Goal: Task Accomplishment & Management: Manage account settings

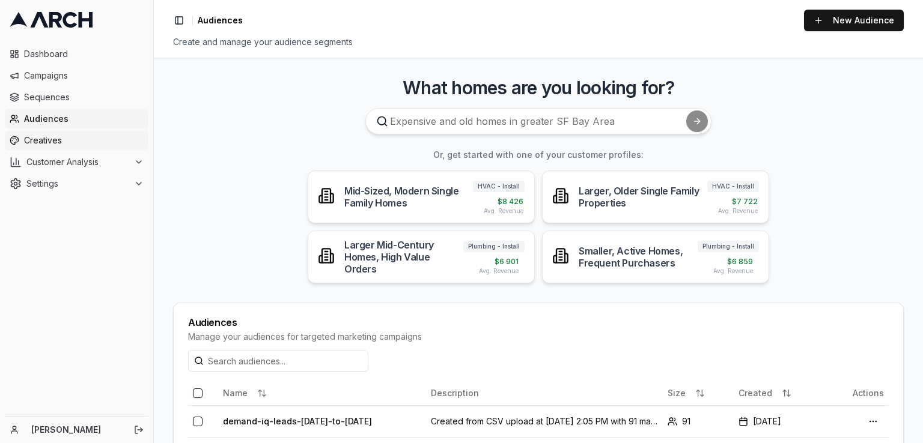
click at [34, 142] on span "Creatives" at bounding box center [84, 141] width 120 height 12
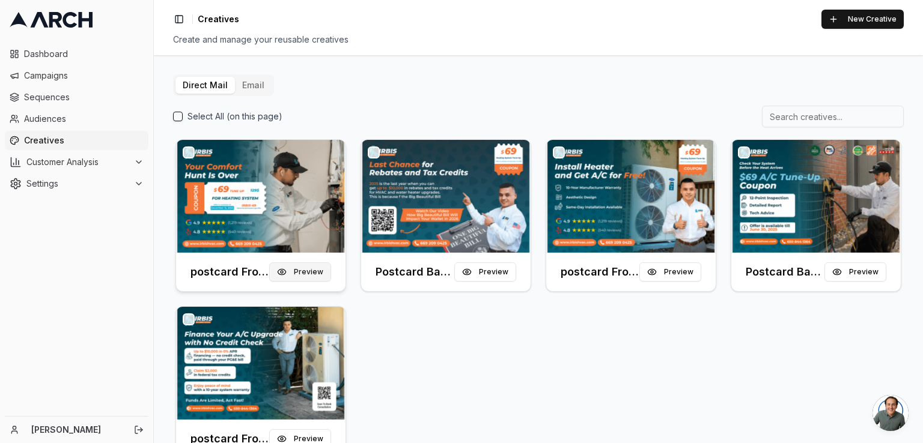
click at [305, 264] on button "Preview" at bounding box center [300, 271] width 62 height 19
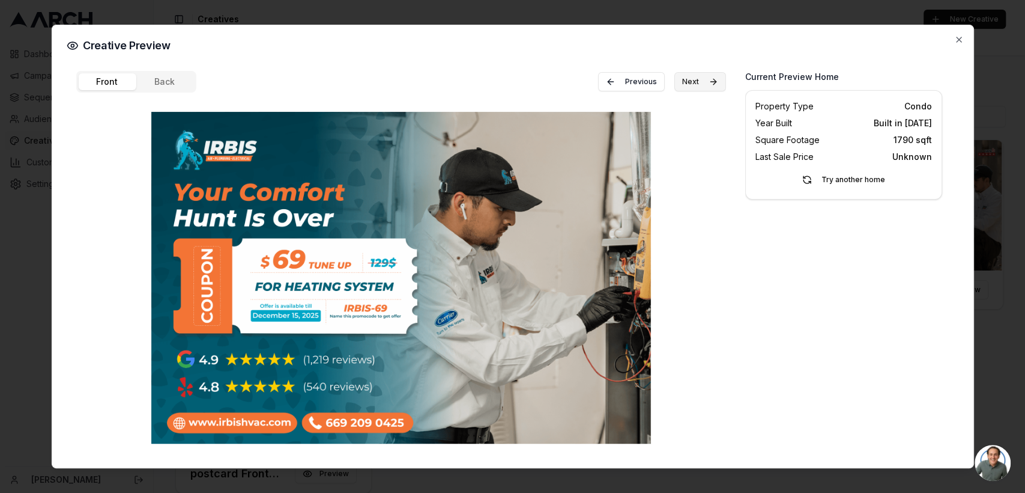
click at [705, 77] on button "Next" at bounding box center [700, 81] width 52 height 19
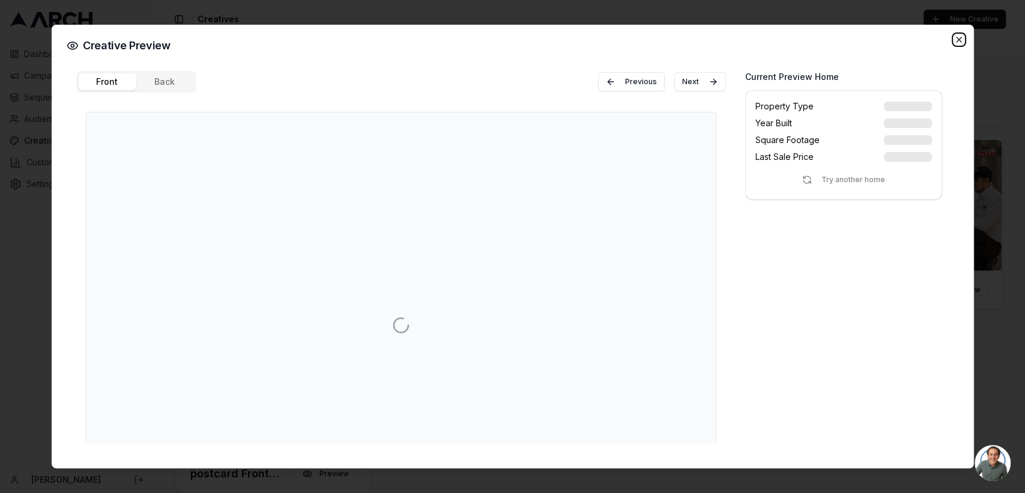
click at [922, 35] on icon "button" at bounding box center [959, 40] width 10 height 10
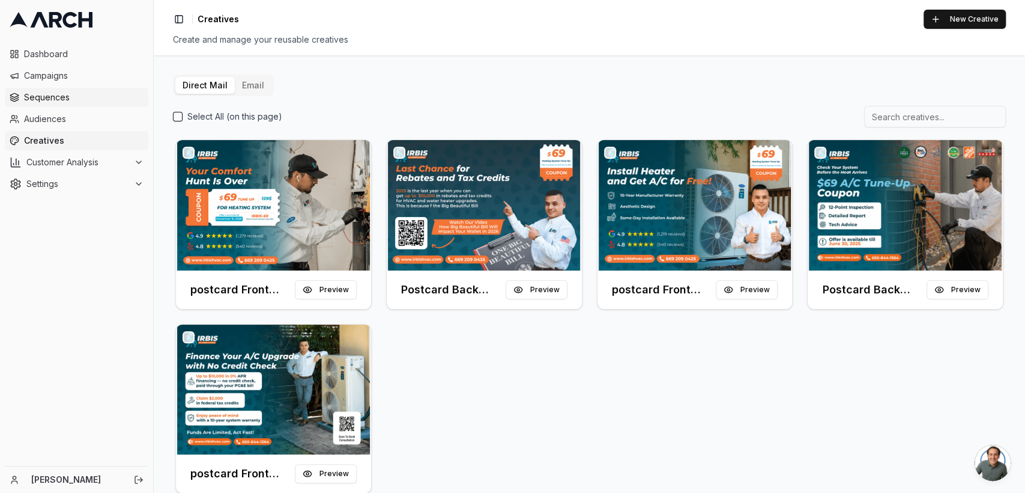
click at [51, 94] on span "Sequences" at bounding box center [84, 97] width 120 height 12
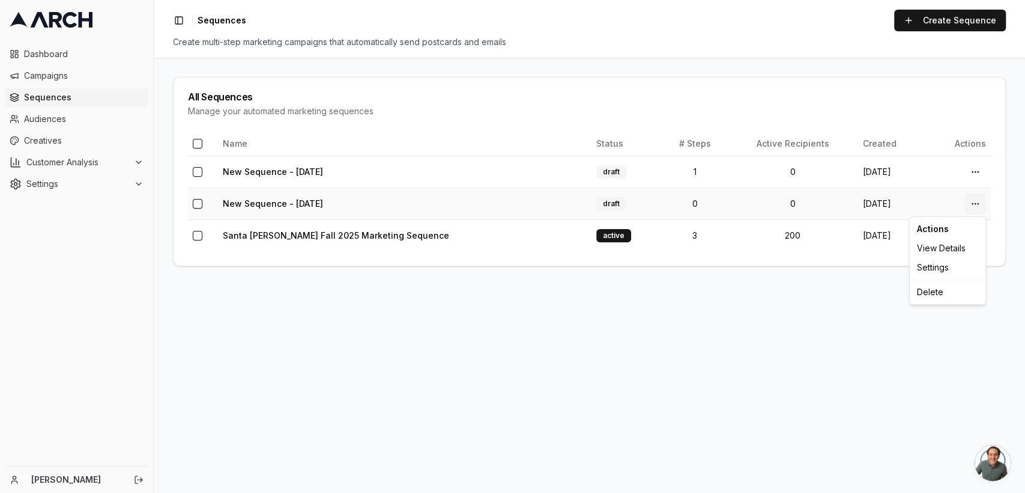
click at [983, 203] on html "Dashboard Campaigns Sequences Audiences Creatives Customer Analysis Settings Em…" at bounding box center [512, 246] width 1025 height 493
click at [942, 289] on div "Delete" at bounding box center [947, 291] width 71 height 19
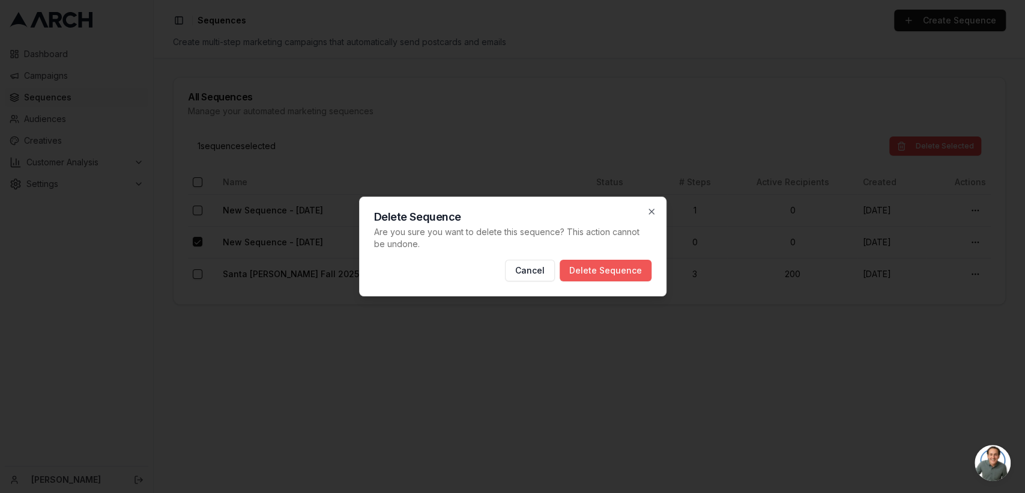
click at [622, 259] on button "Delete Sequence" at bounding box center [606, 270] width 92 height 22
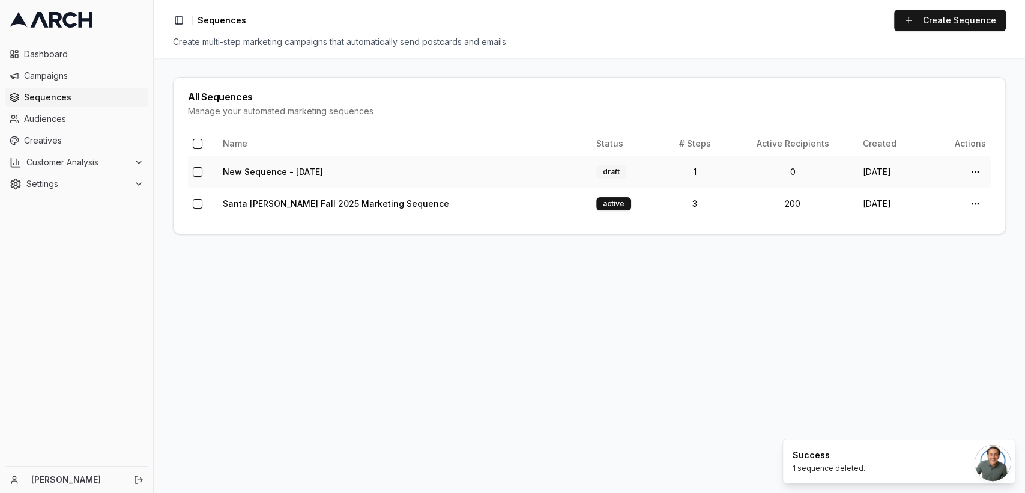
click at [310, 160] on td "New Sequence - Sep 23, 2025" at bounding box center [405, 172] width 374 height 32
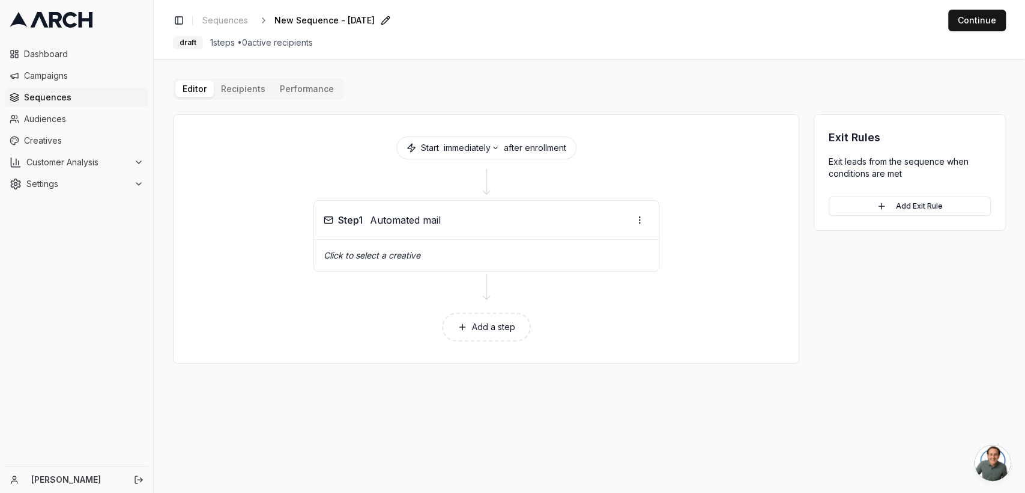
click at [336, 17] on span "New Sequence - Sep 23, 2025" at bounding box center [324, 20] width 100 height 12
click at [432, 237] on div "Step 1 Automated mail" at bounding box center [486, 220] width 345 height 39
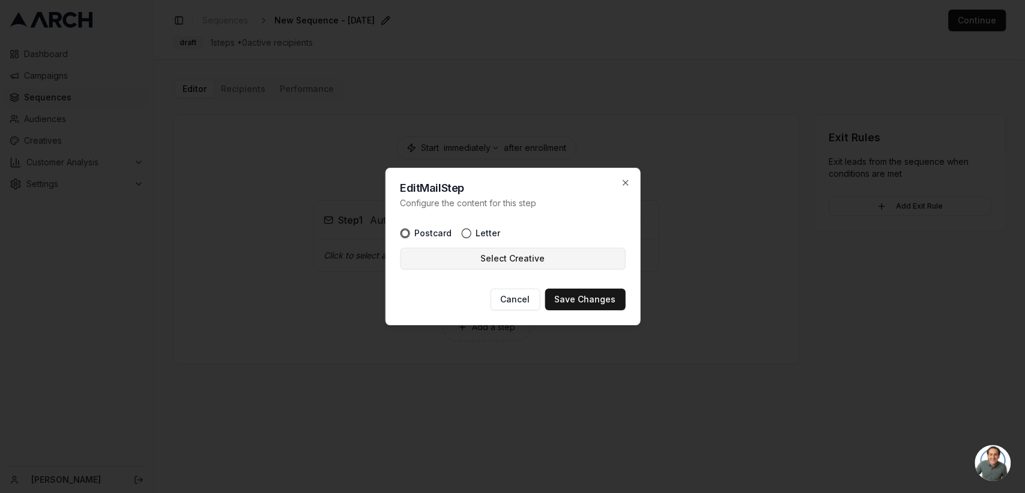
click at [515, 255] on button "Select Creative" at bounding box center [512, 258] width 225 height 22
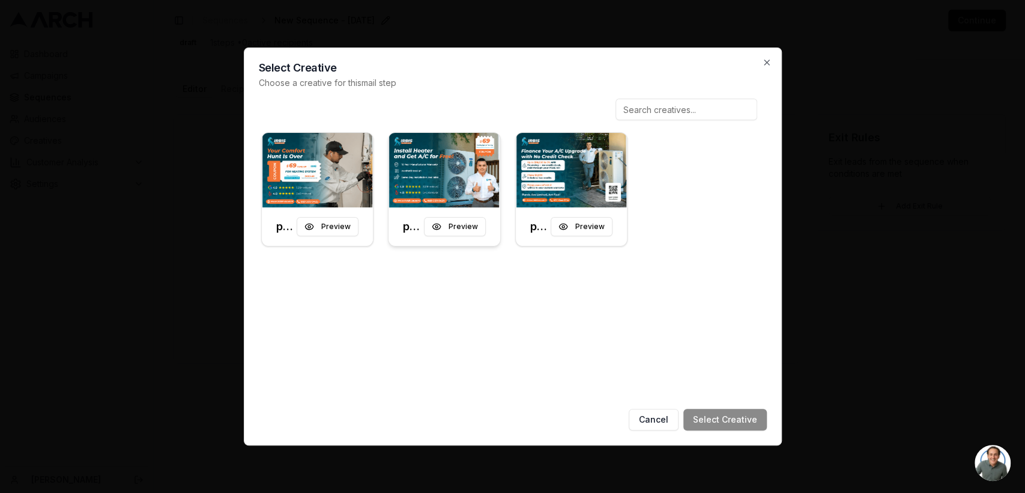
click at [456, 194] on img at bounding box center [445, 170] width 112 height 74
click at [713, 413] on button "Select Creative" at bounding box center [725, 419] width 83 height 22
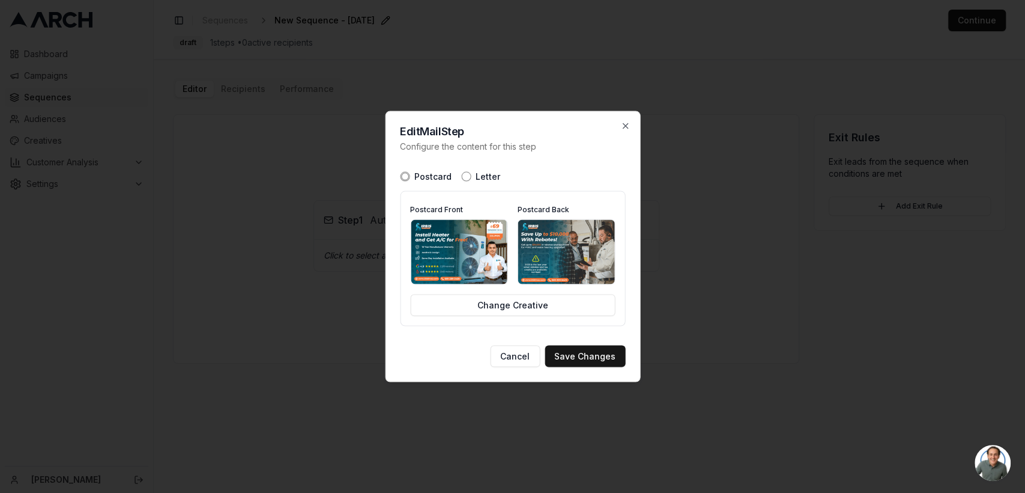
click at [548, 261] on img at bounding box center [566, 252] width 97 height 64
click at [588, 358] on button "Save Changes" at bounding box center [585, 356] width 80 height 22
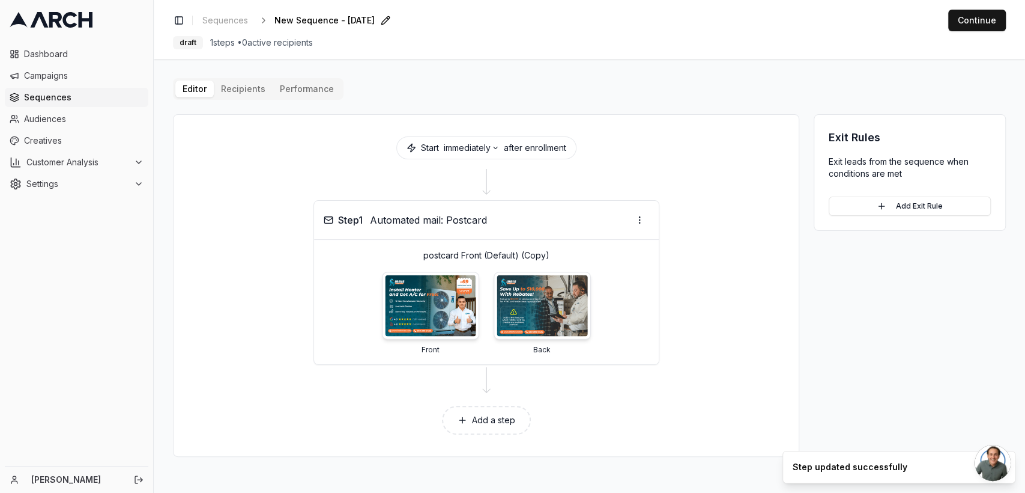
click at [437, 309] on img at bounding box center [430, 305] width 91 height 61
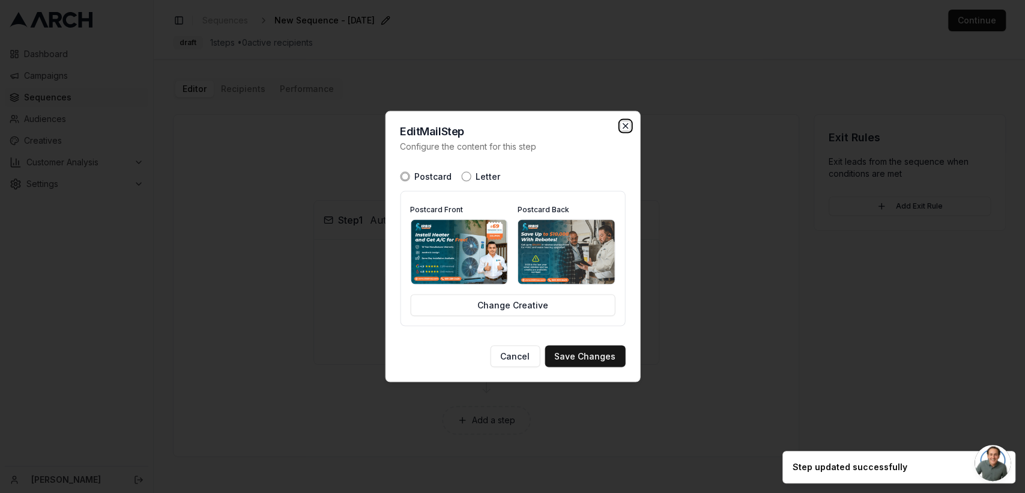
click at [628, 125] on icon "button" at bounding box center [625, 126] width 10 height 10
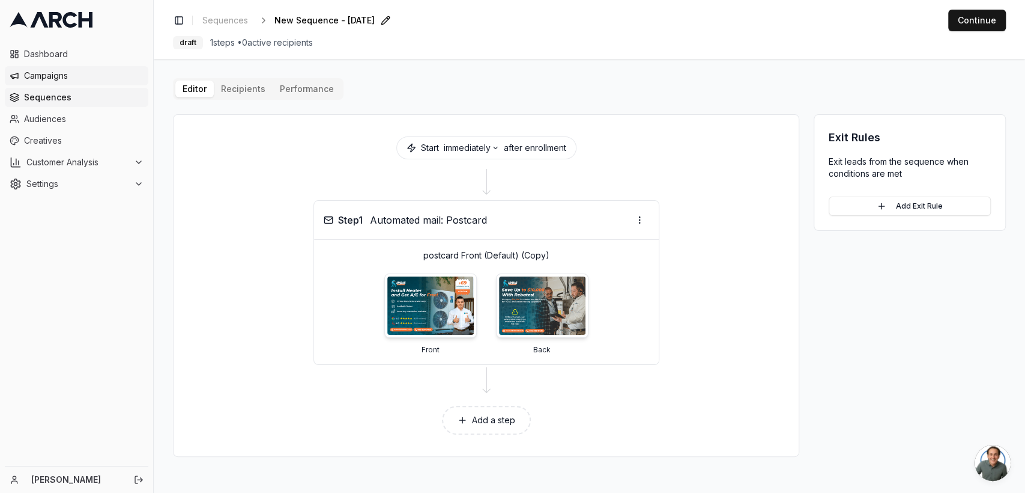
click at [74, 82] on link "Campaigns" at bounding box center [77, 75] width 144 height 19
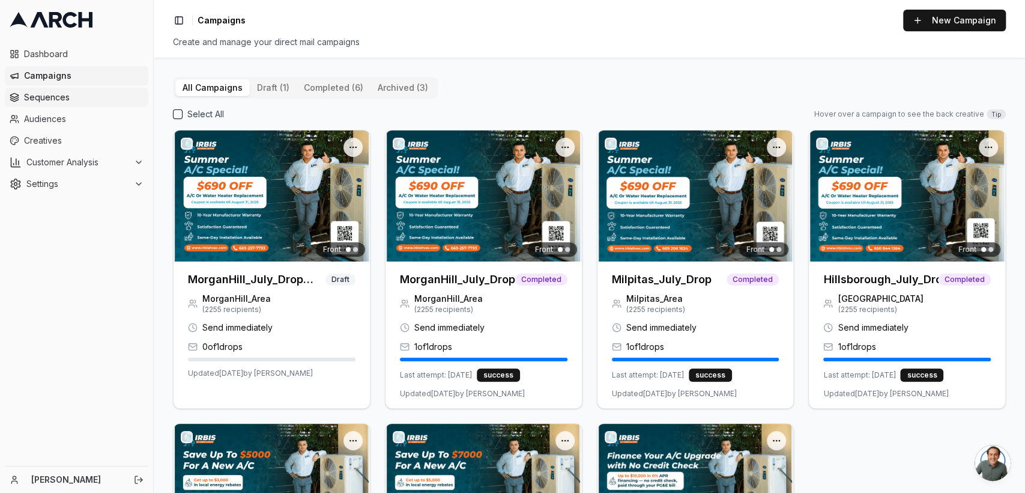
click at [47, 98] on span "Sequences" at bounding box center [84, 97] width 120 height 12
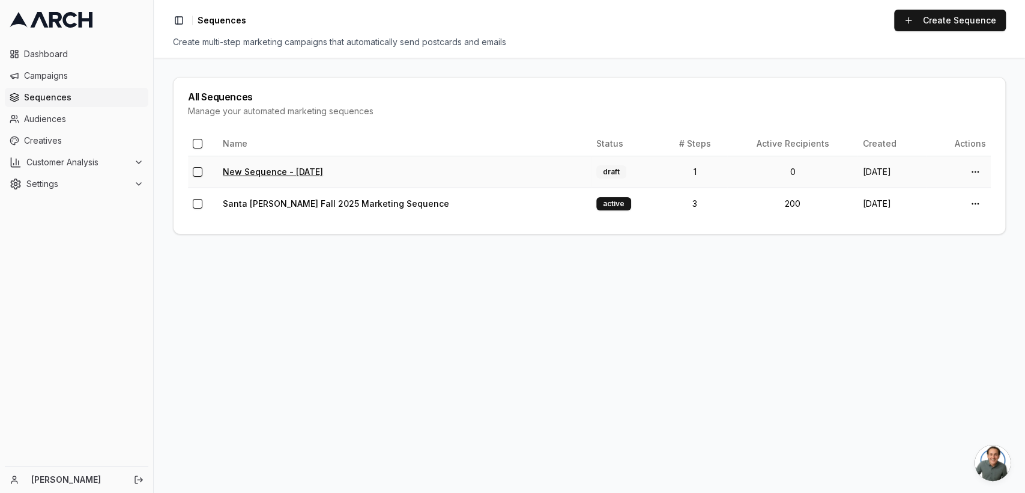
click at [320, 170] on link "New Sequence - Sep 23, 2025" at bounding box center [273, 171] width 100 height 10
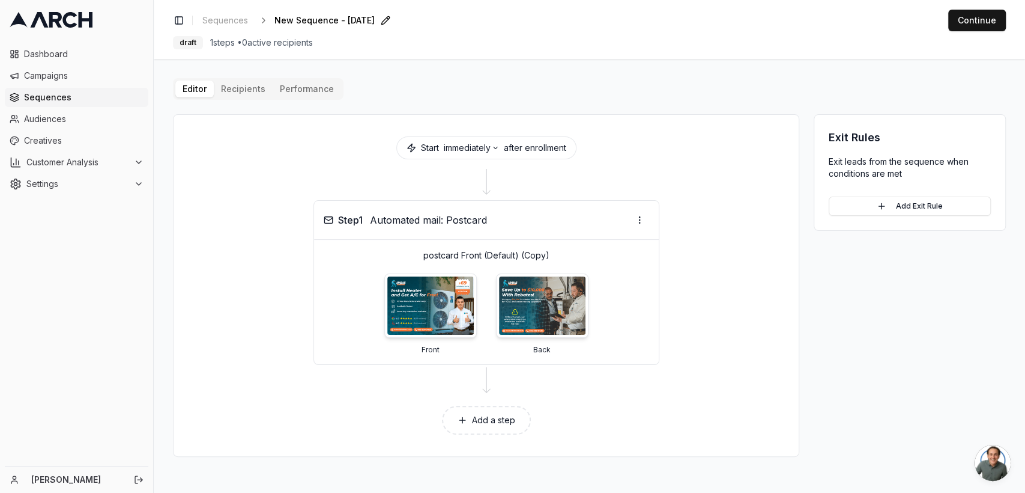
click at [336, 19] on span "New Sequence - Sep 23, 2025" at bounding box center [324, 20] width 100 height 12
click at [336, 19] on input "New Sequence - Sep 23, 2025" at bounding box center [345, 20] width 142 height 18
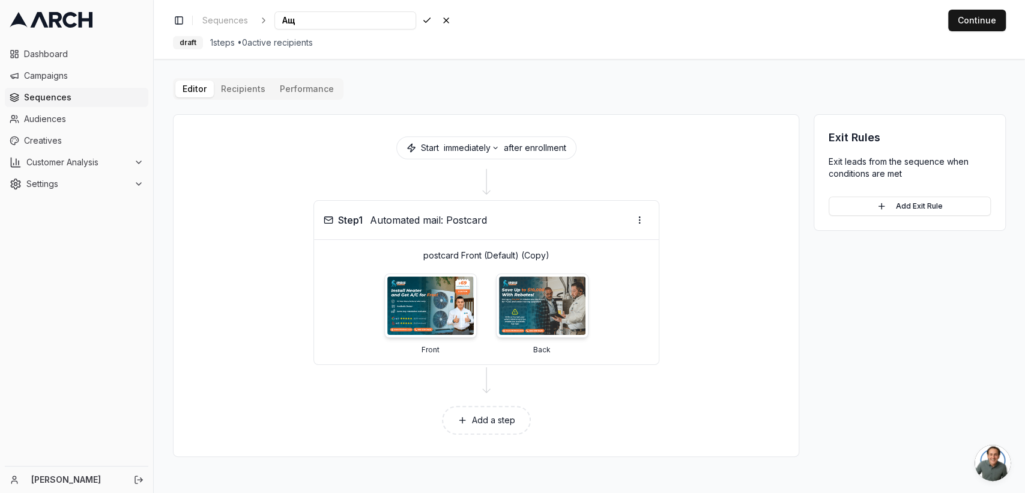
type input "А"
type input "Follow-Up Mailer Campaign"
click at [489, 82] on div "Editor Recipients Performance Start immediately after enrollment Step 1 Automat…" at bounding box center [589, 267] width 833 height 378
click at [499, 423] on button "Add a step" at bounding box center [486, 419] width 89 height 29
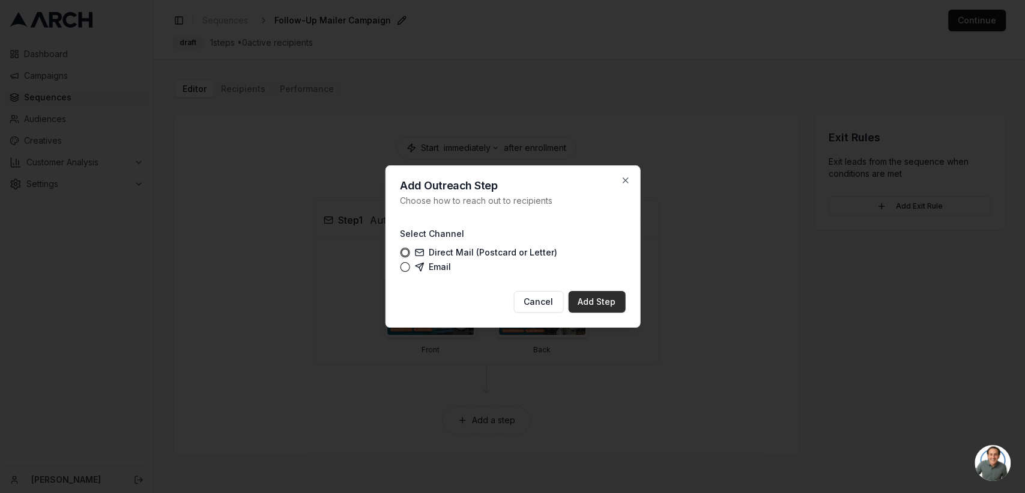
click at [600, 294] on button "Add Step" at bounding box center [596, 302] width 57 height 22
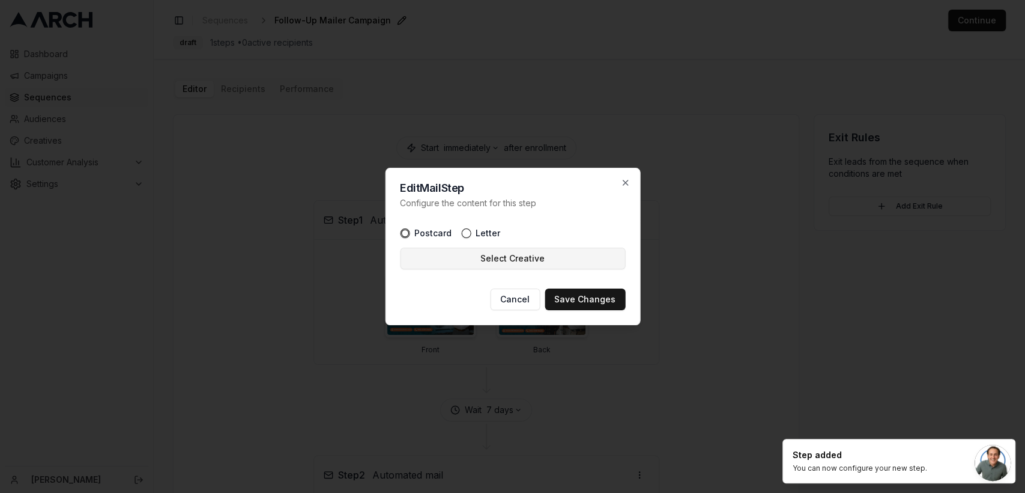
click at [504, 265] on button "Select Creative" at bounding box center [512, 258] width 225 height 22
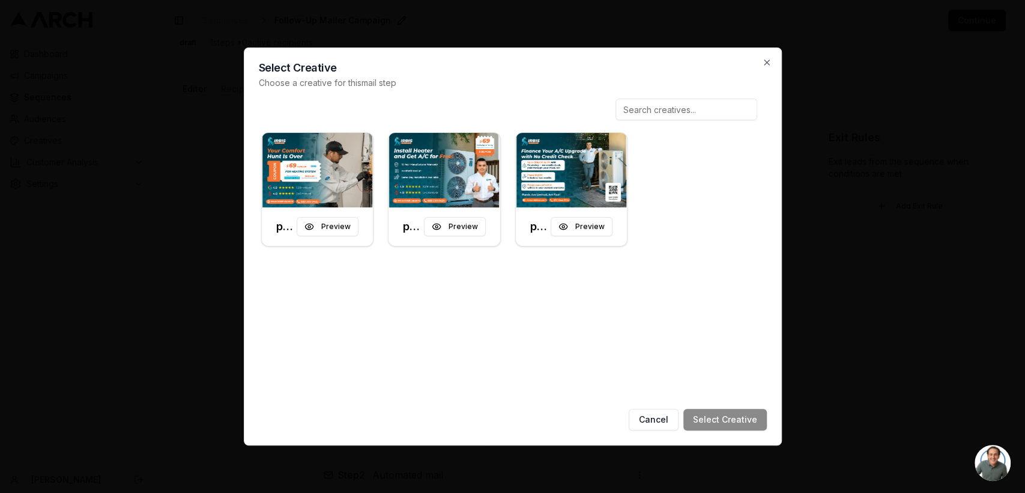
click at [651, 106] on input at bounding box center [687, 110] width 142 height 22
click at [319, 191] on img at bounding box center [318, 170] width 112 height 74
click at [715, 413] on button "Select Creative" at bounding box center [725, 419] width 83 height 22
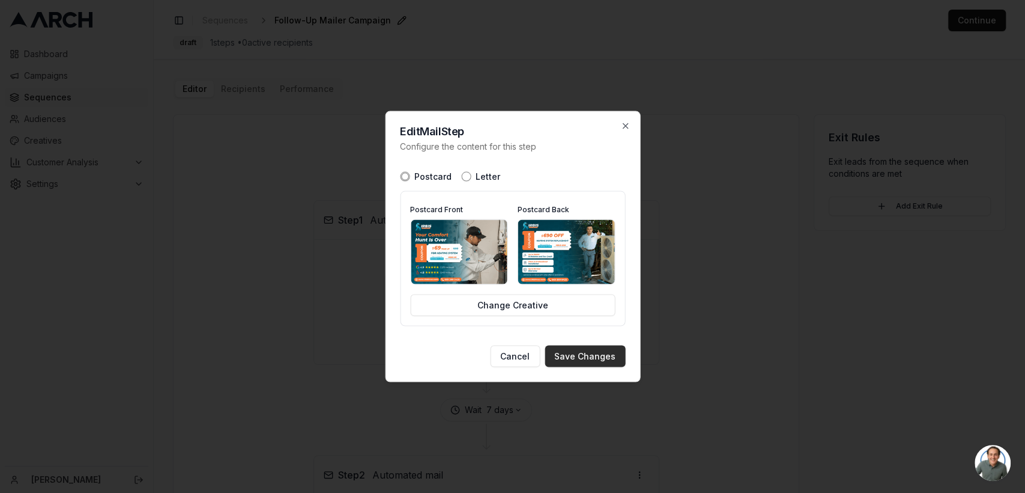
click at [590, 360] on button "Save Changes" at bounding box center [585, 356] width 80 height 22
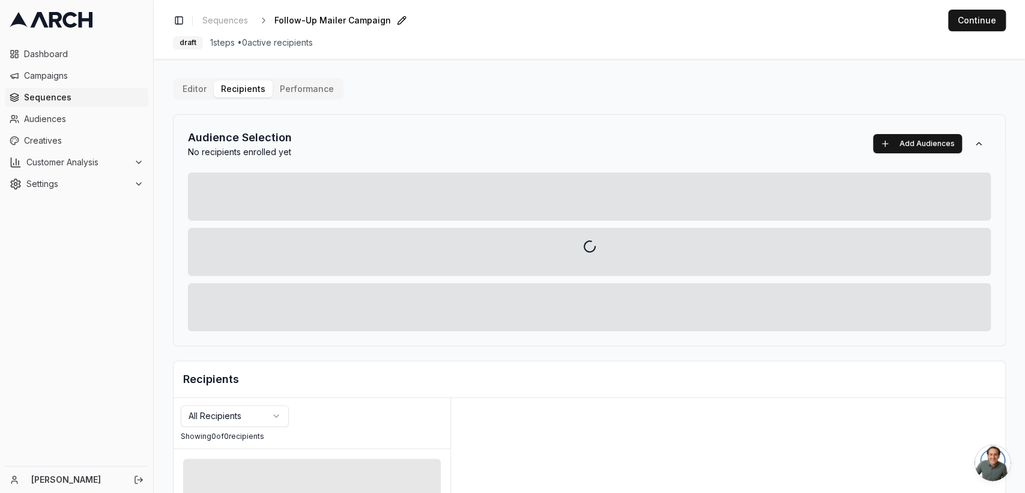
click at [253, 88] on div "Editor Recipients Performance Audience Selection No recipients enrolled yet Add…" at bounding box center [589, 418] width 833 height 681
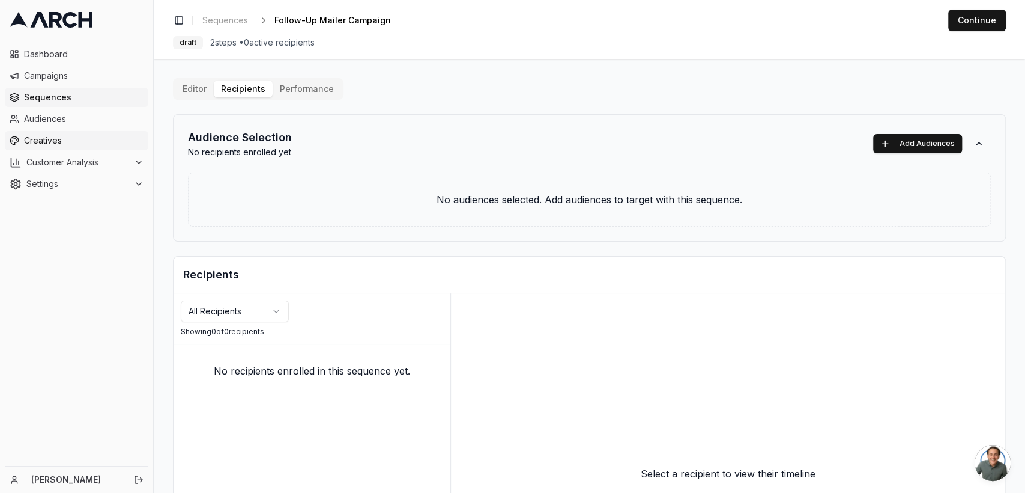
click at [44, 137] on span "Creatives" at bounding box center [84, 141] width 120 height 12
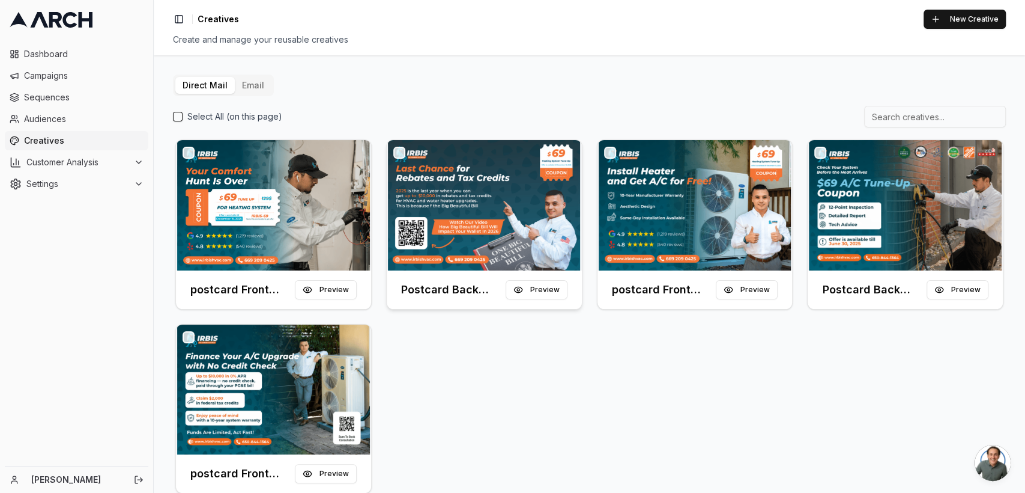
click at [451, 231] on img at bounding box center [484, 205] width 195 height 130
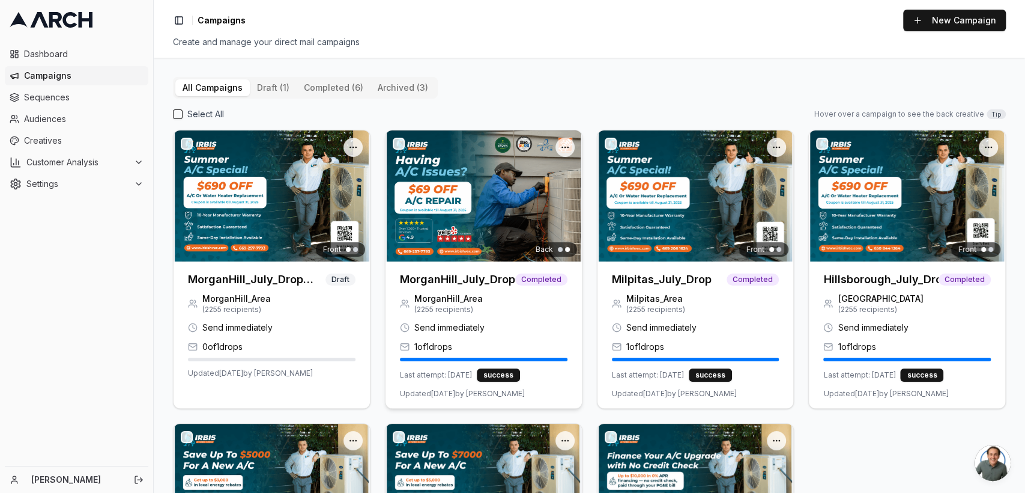
click at [472, 222] on img at bounding box center [484, 195] width 196 height 131
click at [555, 145] on html "Dashboard Campaigns Sequences Audiences Creatives Customer Analysis Settings Em…" at bounding box center [512, 246] width 1025 height 493
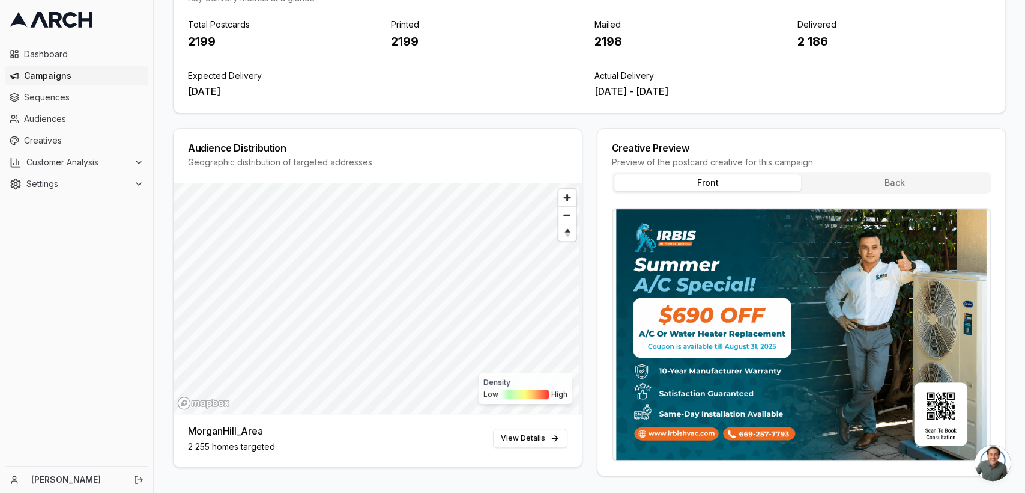
scroll to position [412, 0]
click at [883, 176] on button "Back" at bounding box center [894, 182] width 187 height 17
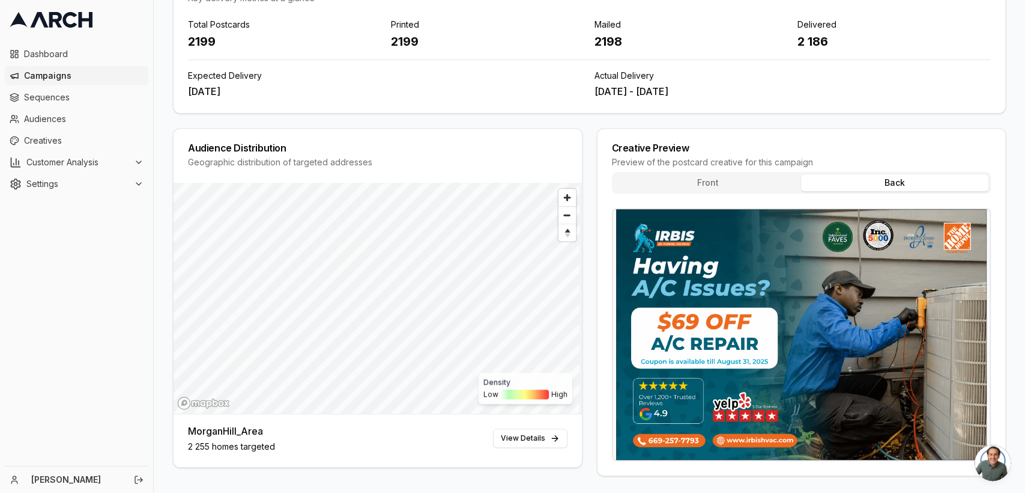
click at [689, 177] on button "Front" at bounding box center [707, 182] width 187 height 17
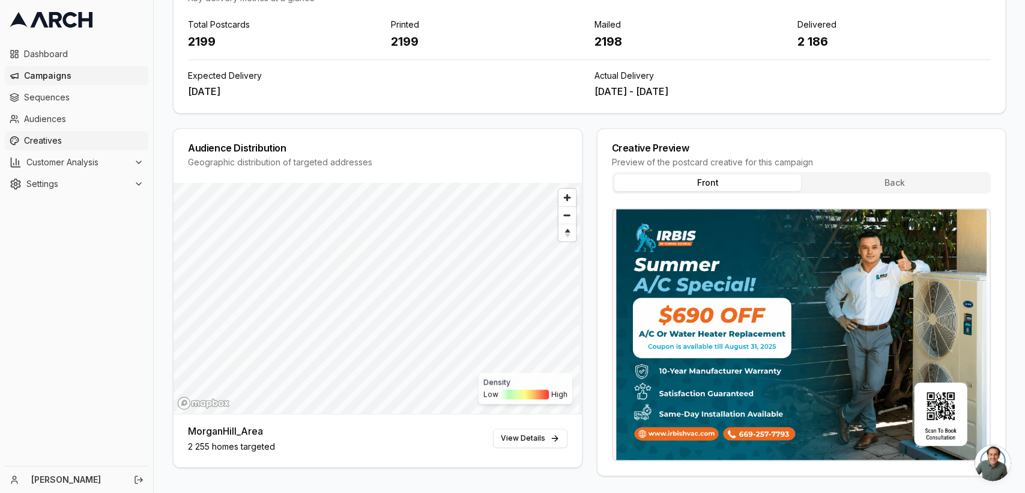
click at [53, 142] on span "Creatives" at bounding box center [84, 141] width 120 height 12
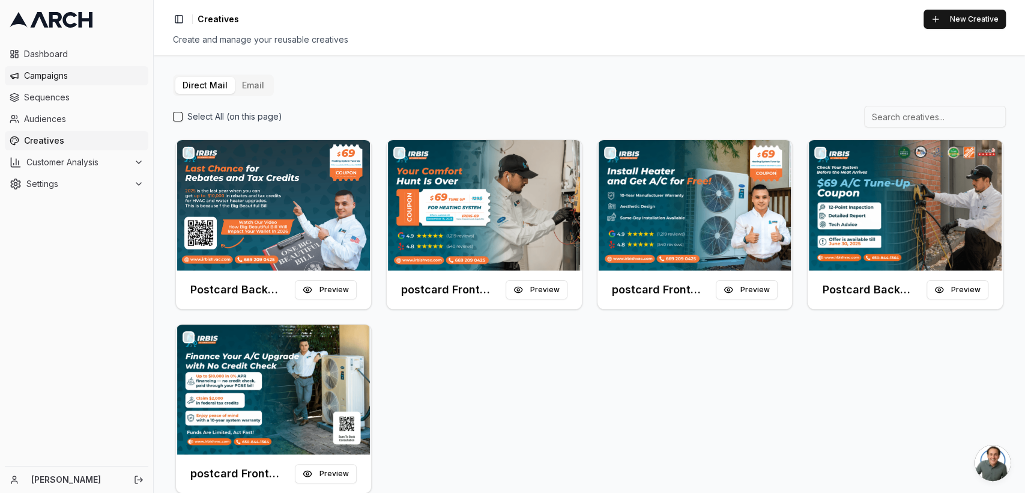
click at [35, 68] on link "Campaigns" at bounding box center [77, 75] width 144 height 19
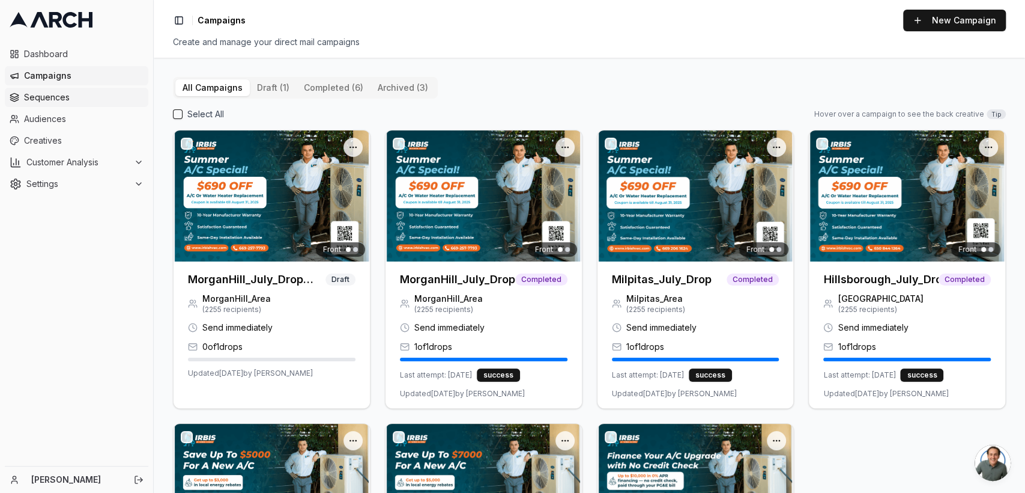
click at [48, 98] on span "Sequences" at bounding box center [84, 97] width 120 height 12
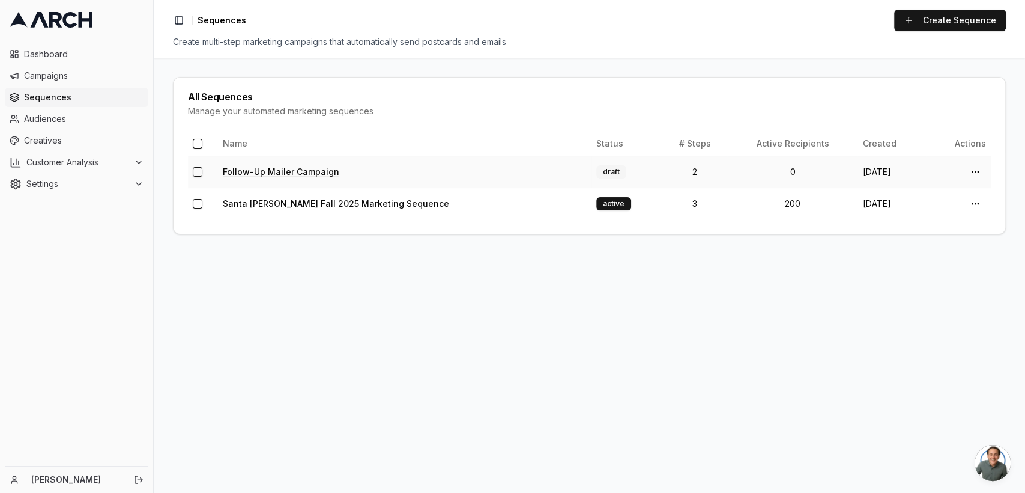
click at [264, 171] on link "Follow-Up Mailer Campaign" at bounding box center [281, 171] width 117 height 10
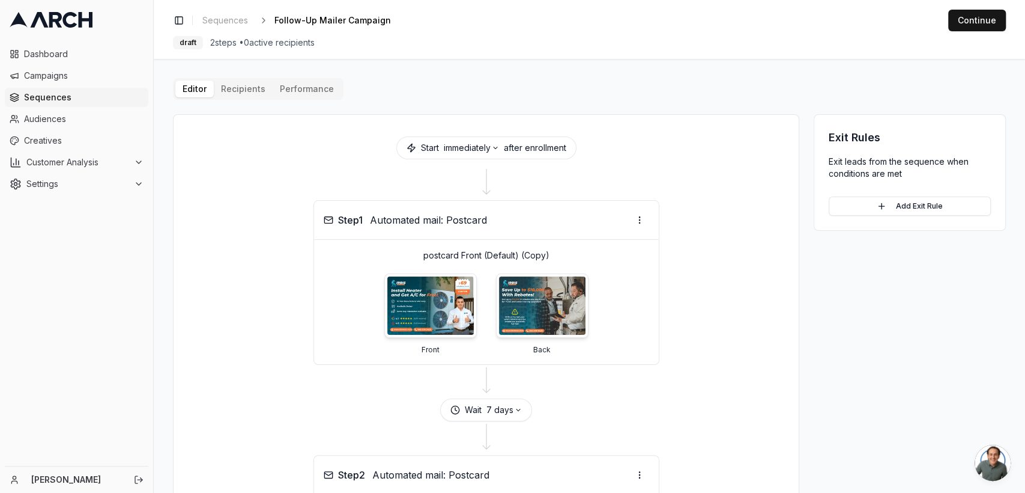
click at [250, 92] on div "Editor Recipients Performance Start immediately after enrollment Step 1 Automat…" at bounding box center [589, 395] width 833 height 634
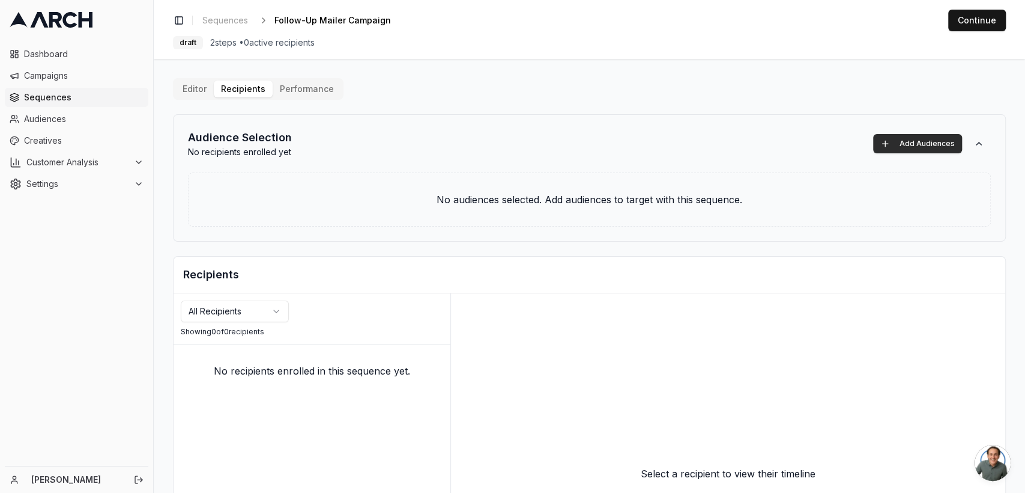
click at [890, 147] on button "Add Audiences" at bounding box center [917, 143] width 89 height 19
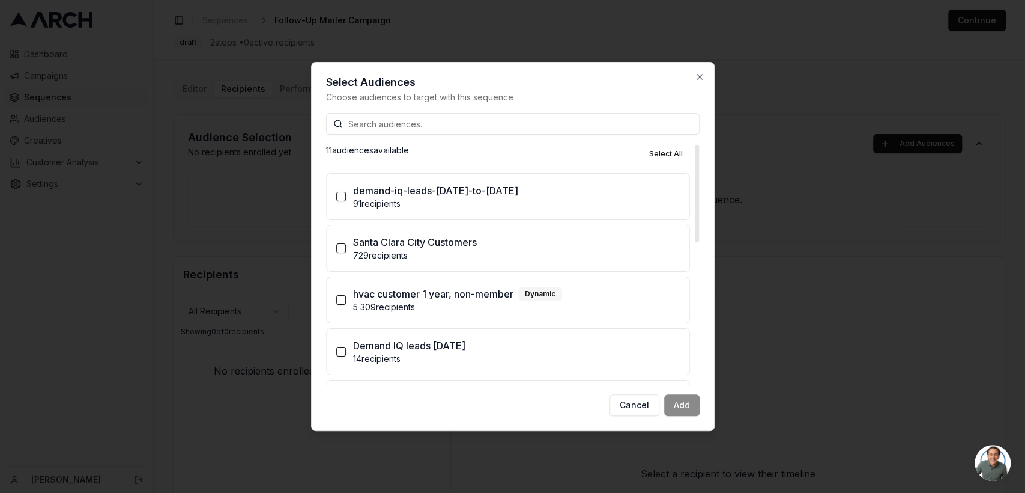
click at [342, 197] on button "demand-iq-leads-Aug-19-2025-to-Sept-18-2025 91 recipients" at bounding box center [341, 197] width 10 height 10
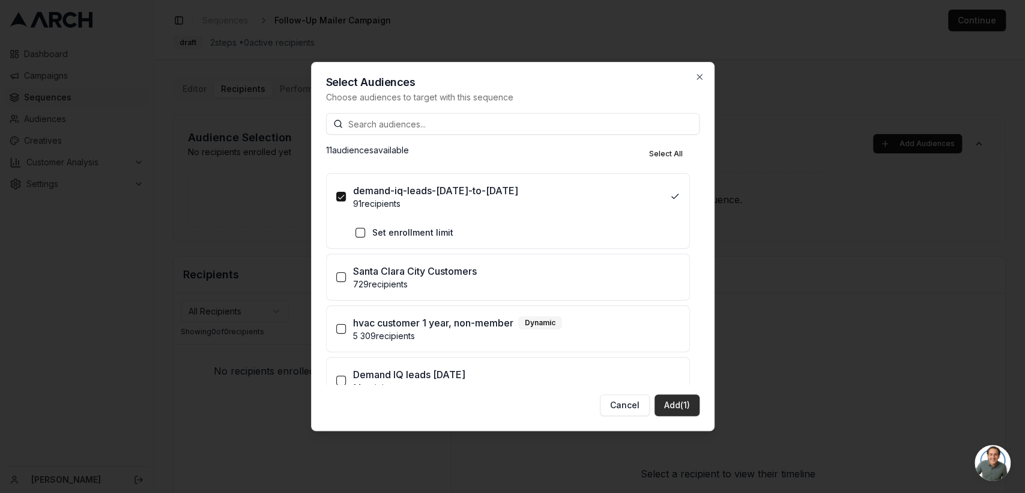
click at [678, 404] on button "Add (1)" at bounding box center [677, 405] width 45 height 22
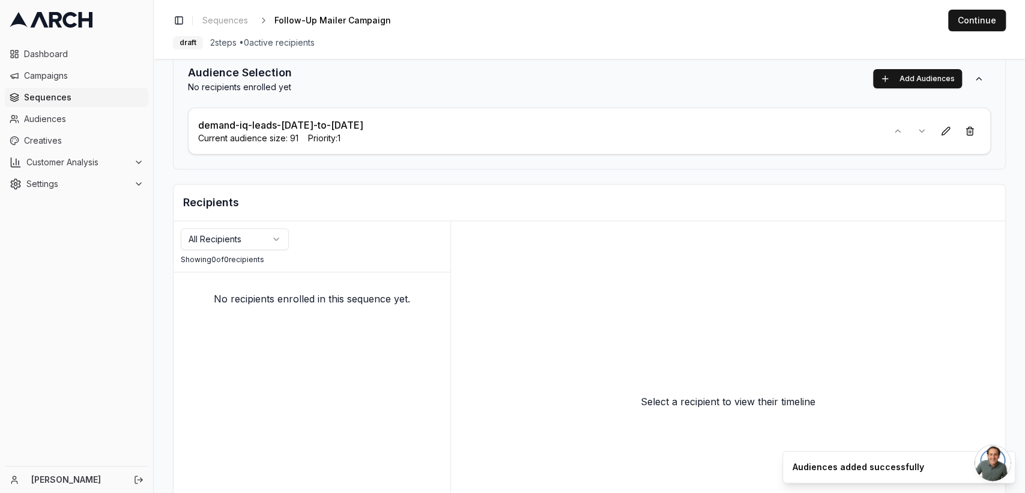
scroll to position [92, 0]
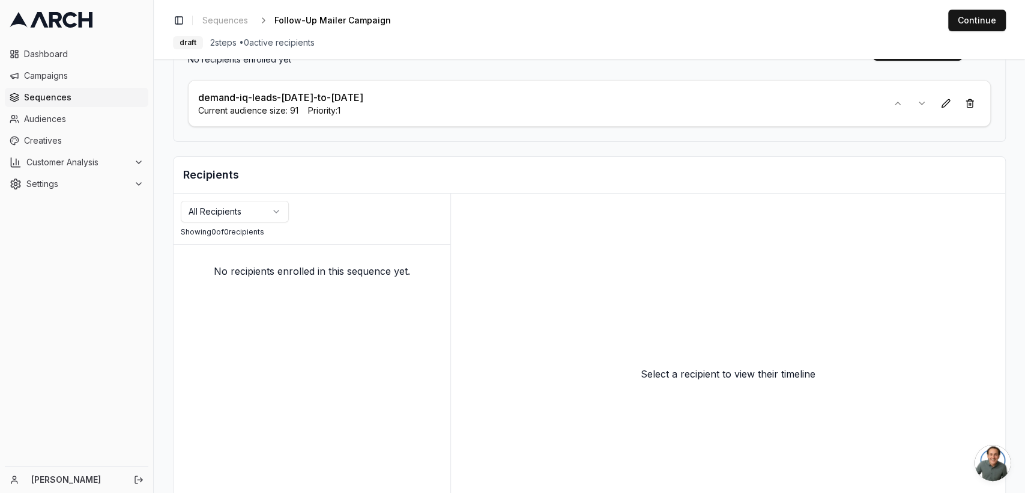
click at [259, 208] on html "Dashboard Campaigns Sequences Audiences Creatives Customer Analysis Settings Em…" at bounding box center [512, 246] width 1025 height 493
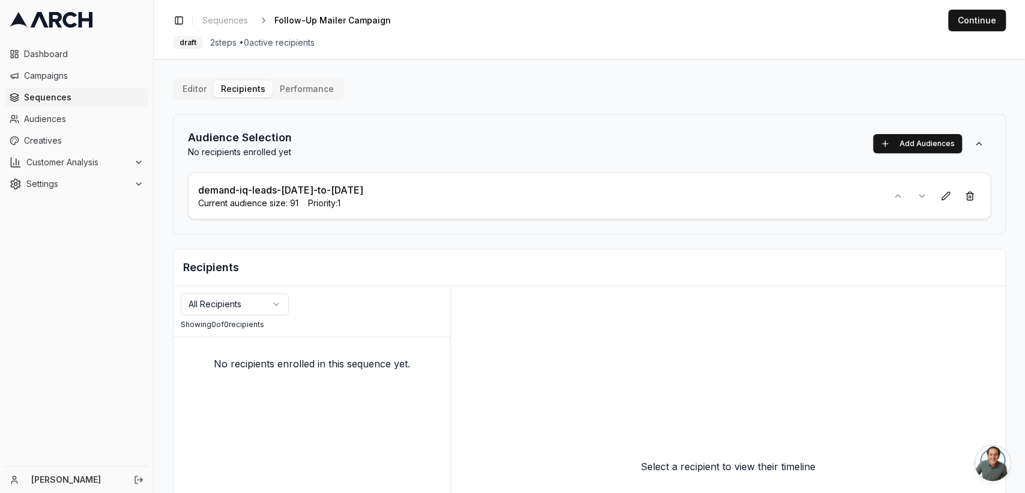
click at [318, 88] on button "Performance" at bounding box center [307, 88] width 68 height 17
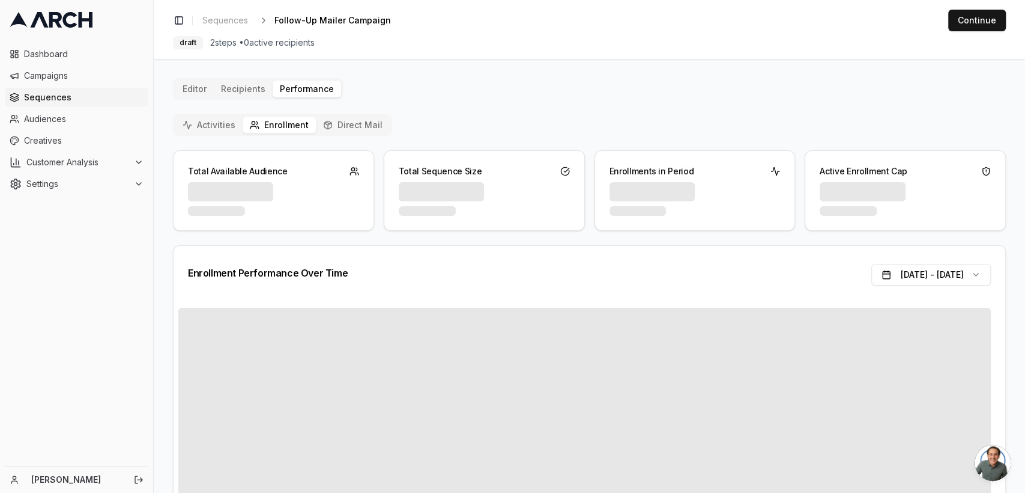
click at [198, 85] on button "Editor" at bounding box center [194, 88] width 38 height 17
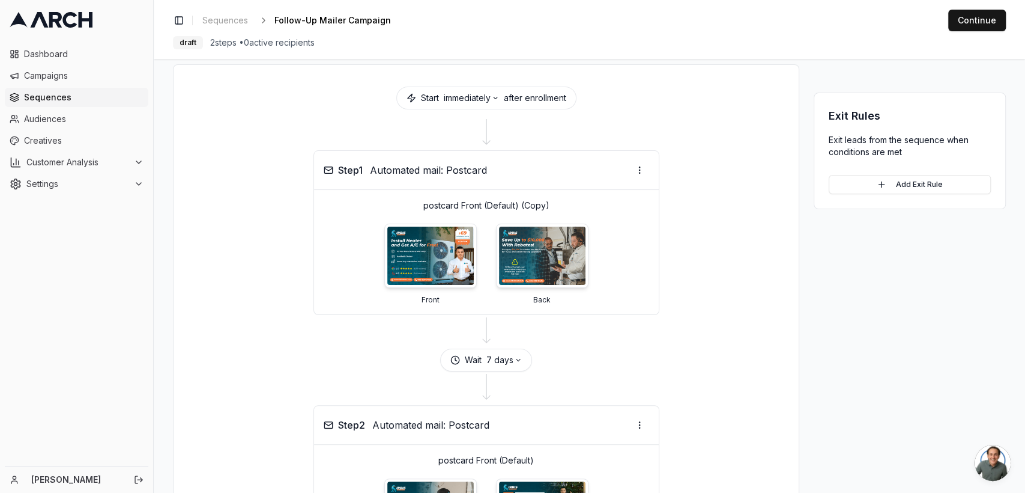
scroll to position [127, 0]
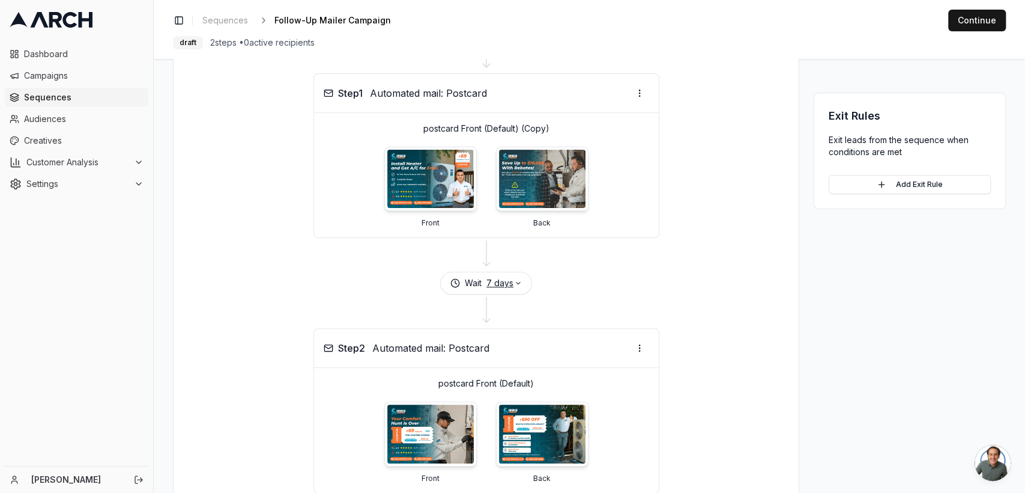
click at [517, 286] on button "7 days" at bounding box center [504, 283] width 35 height 12
click at [536, 356] on button "Save" at bounding box center [533, 353] width 32 height 19
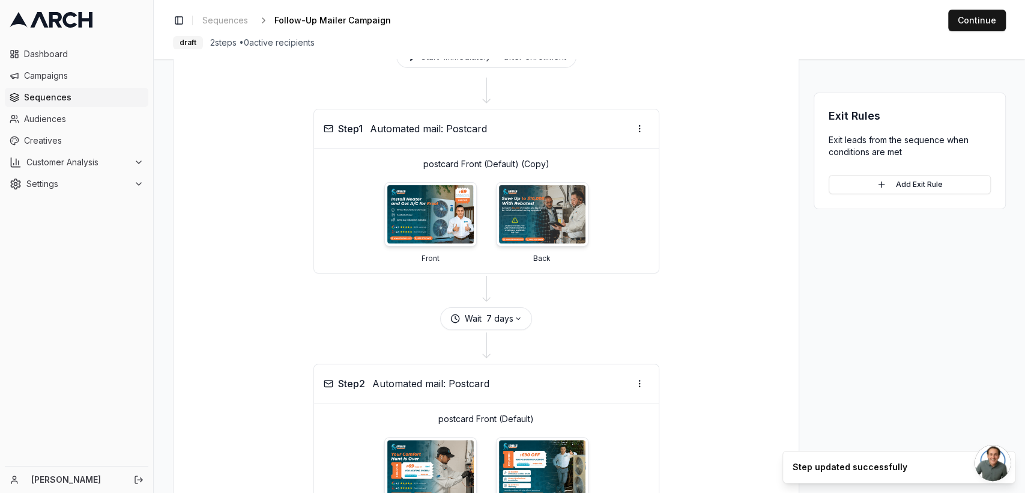
scroll to position [0, 0]
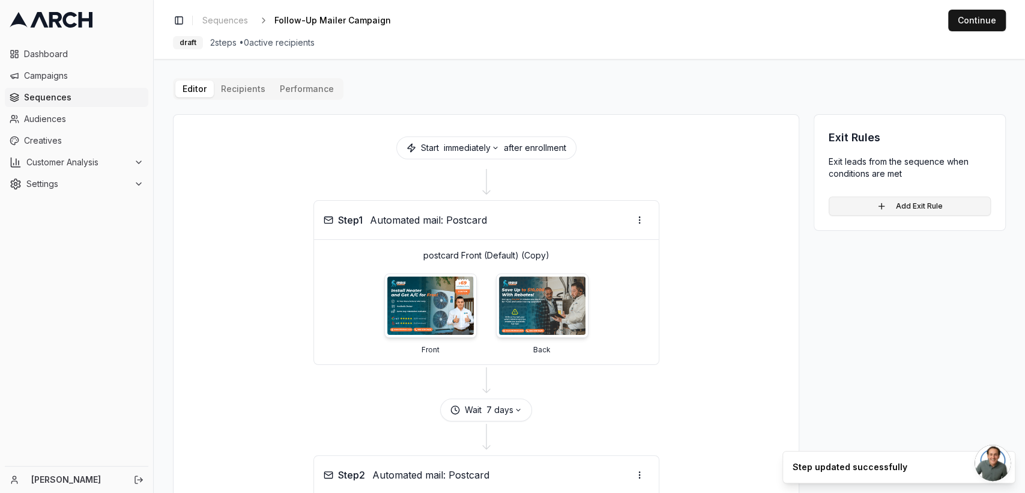
click at [878, 201] on button "Add Exit Rule" at bounding box center [910, 205] width 162 height 19
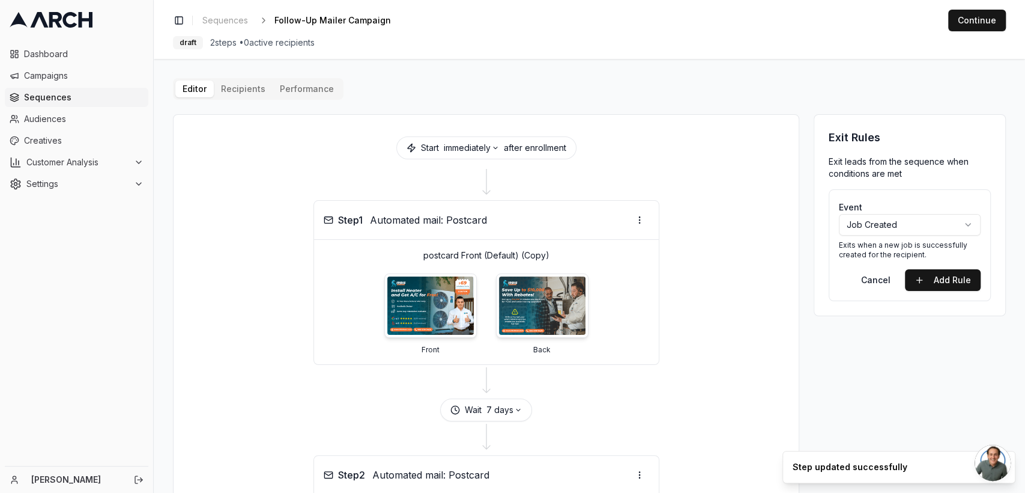
click at [880, 219] on html "Dashboard Campaigns Sequences Audiences Creatives Customer Analysis Settings Em…" at bounding box center [512, 246] width 1025 height 493
click at [935, 277] on button "Add Rule" at bounding box center [943, 280] width 76 height 22
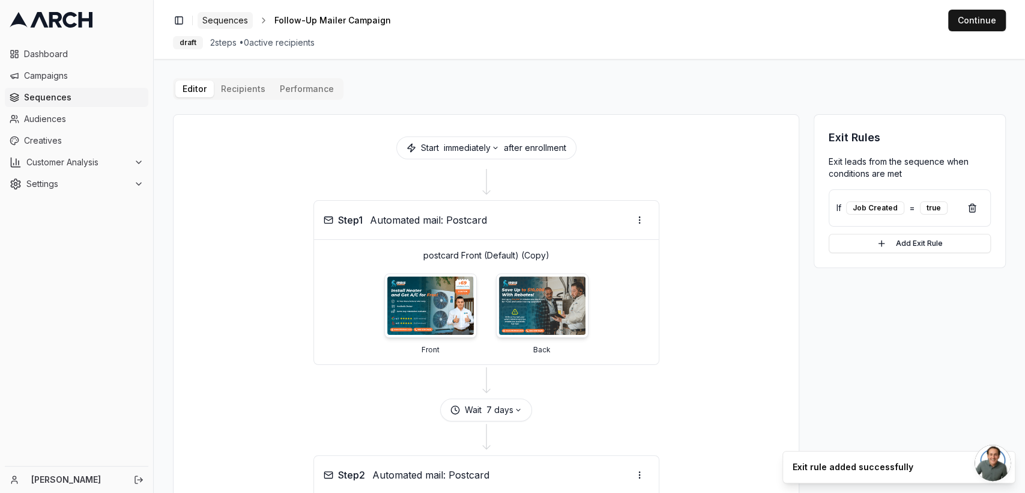
click at [217, 14] on span "Sequences" at bounding box center [225, 20] width 46 height 12
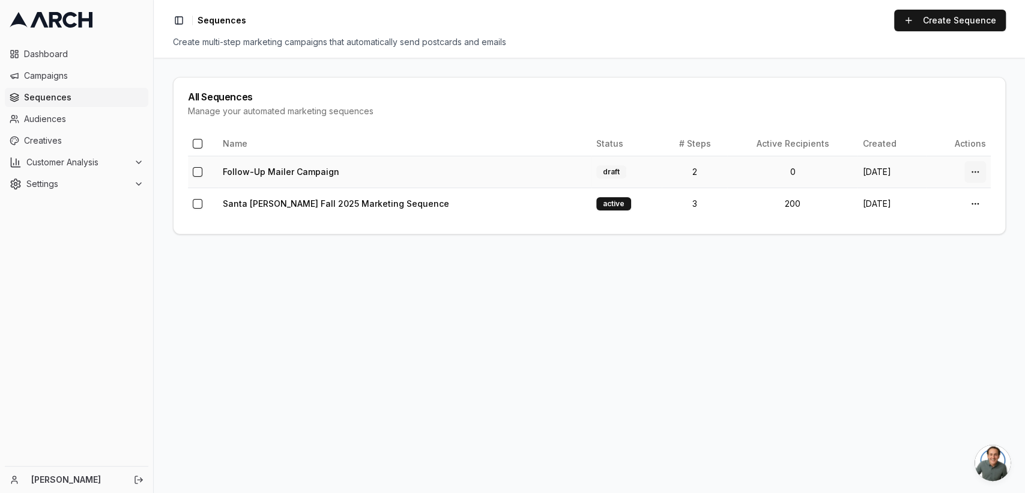
click at [976, 168] on html "Dashboard Campaigns Sequences Audiences Creatives Customer Analysis Settings Em…" at bounding box center [512, 246] width 1025 height 493
click at [247, 174] on html "Dashboard Campaigns Sequences Audiences Creatives Customer Analysis Settings Em…" at bounding box center [512, 246] width 1025 height 493
click at [262, 171] on link "Follow-Up Mailer Campaign" at bounding box center [281, 171] width 117 height 10
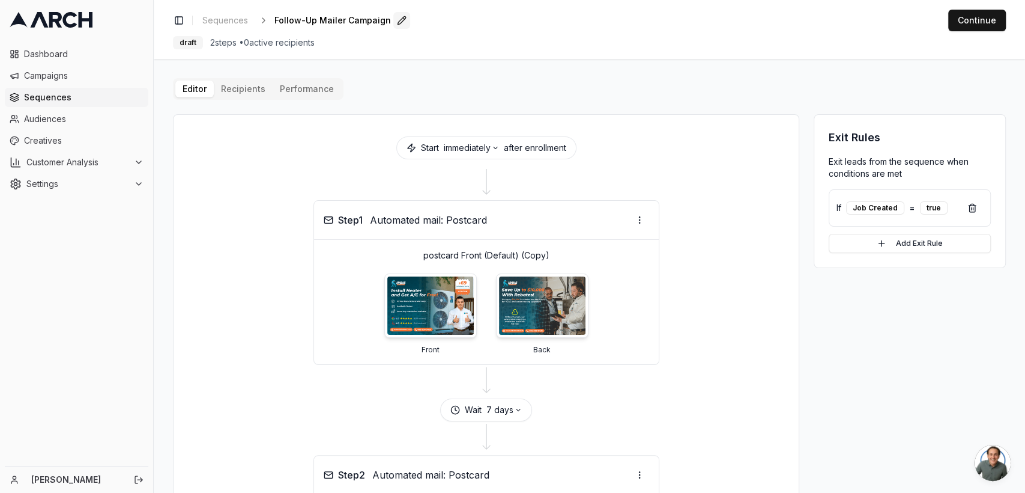
click at [395, 22] on button "Edit" at bounding box center [401, 20] width 17 height 17
click at [276, 20] on input "Follow-Up Mailer Campaign" at bounding box center [345, 20] width 142 height 18
type input "Demand IQ / Follow-Up Mailer Campaign"
click at [543, 32] on div "Toggle Sidebar Sequences Demand IQ / Follow-Up Mailer Campaign Save Cancel Cont…" at bounding box center [590, 29] width 872 height 59
click at [223, 19] on span "Sequences" at bounding box center [225, 20] width 46 height 12
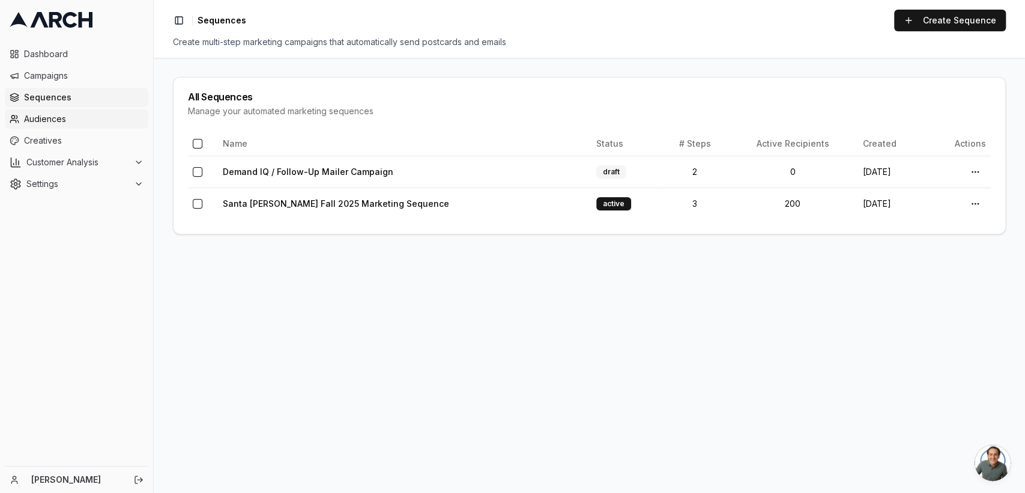
click at [56, 124] on span "Audiences" at bounding box center [84, 119] width 120 height 12
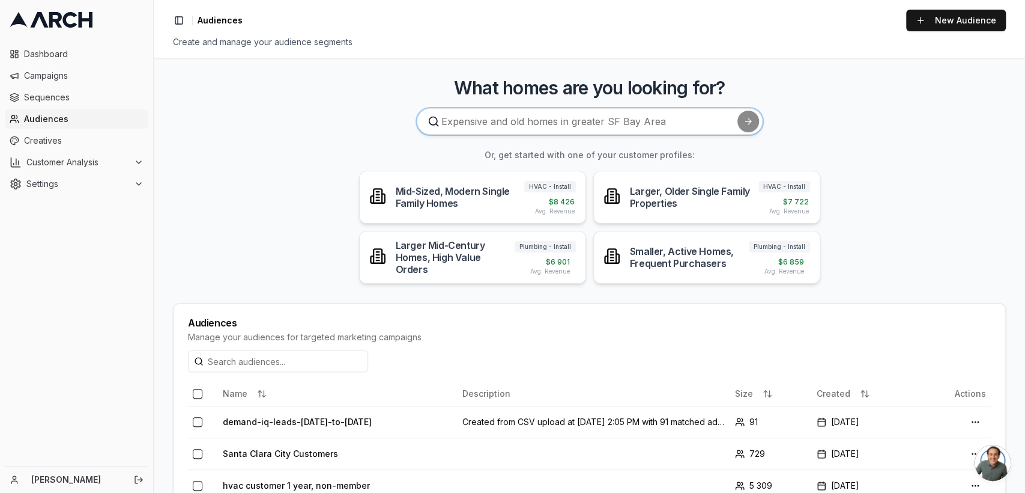
click at [660, 127] on input at bounding box center [590, 121] width 346 height 26
click at [939, 25] on link "New Audience" at bounding box center [956, 21] width 100 height 22
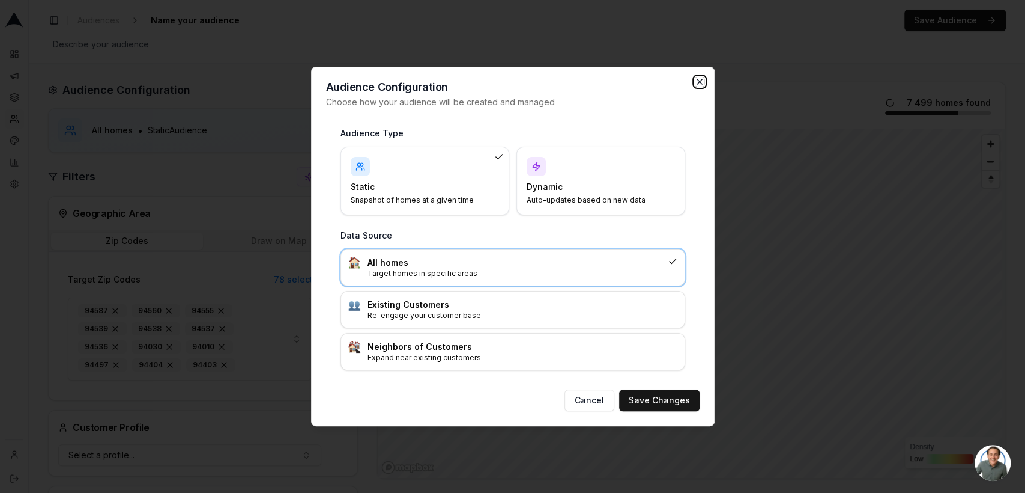
click at [699, 77] on icon "button" at bounding box center [700, 82] width 10 height 10
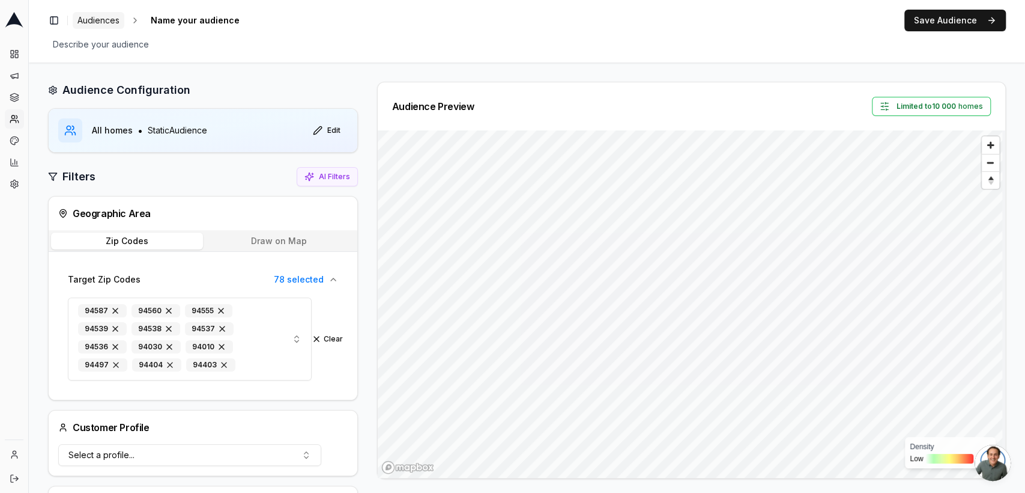
click at [96, 16] on span "Audiences" at bounding box center [98, 20] width 42 height 12
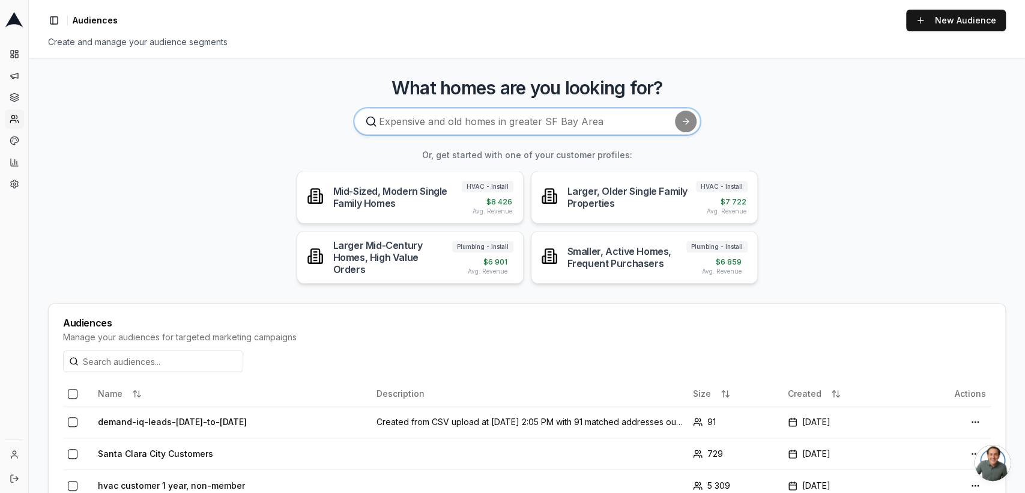
click at [563, 118] on input at bounding box center [527, 121] width 346 height 26
click at [668, 127] on input at bounding box center [527, 121] width 346 height 26
click at [8, 180] on button "Settings" at bounding box center [14, 183] width 19 height 19
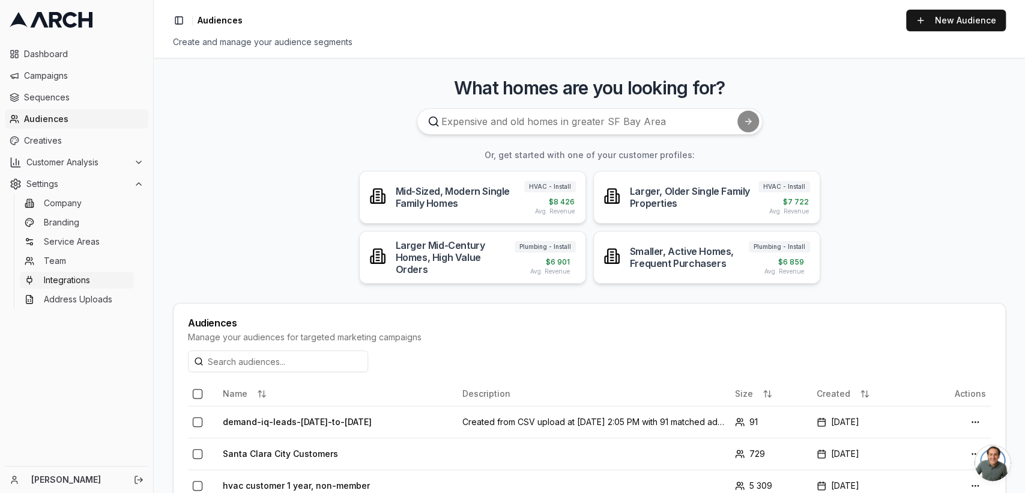
click at [50, 276] on span "Integrations" at bounding box center [67, 280] width 46 height 12
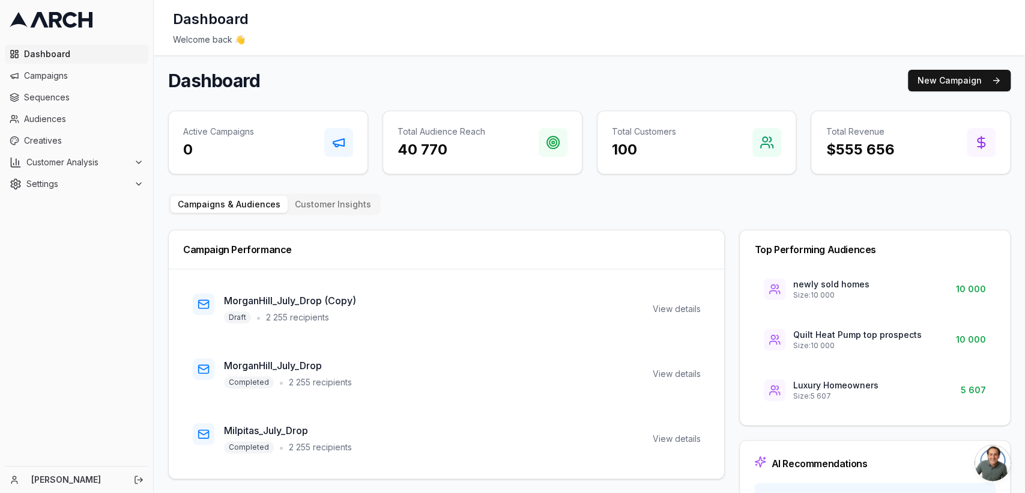
scroll to position [74, 0]
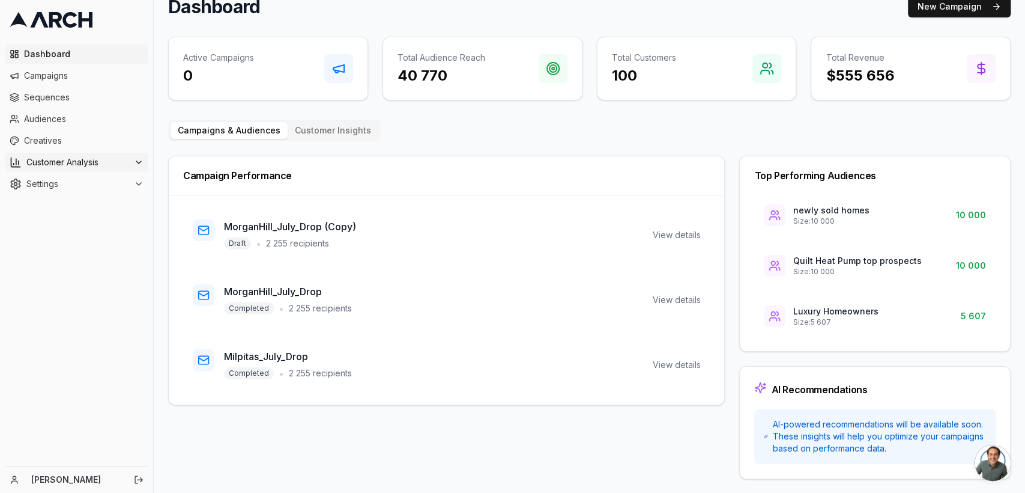
click at [140, 168] on button "Customer Analysis" at bounding box center [77, 162] width 144 height 19
click at [92, 230] on button "Settings" at bounding box center [77, 222] width 144 height 19
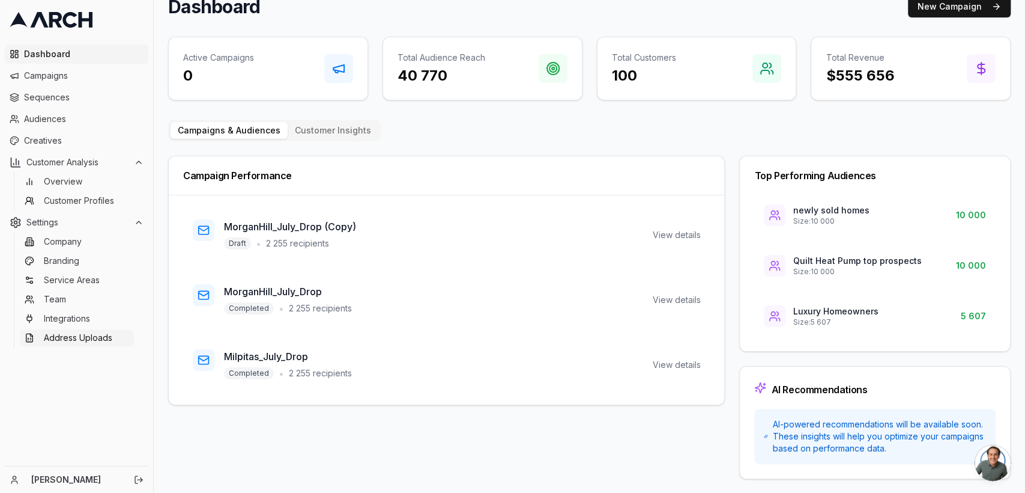
click at [76, 339] on span "Address Uploads" at bounding box center [78, 338] width 68 height 12
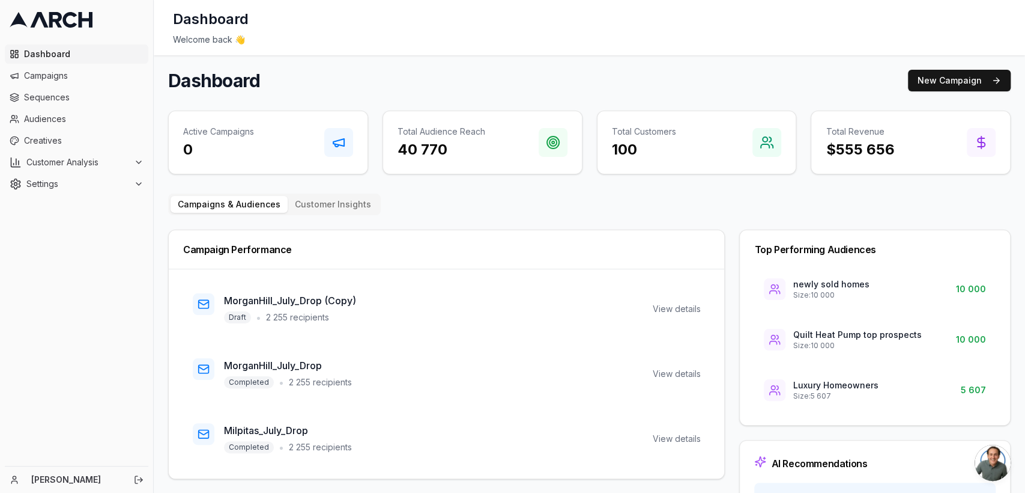
scroll to position [74, 0]
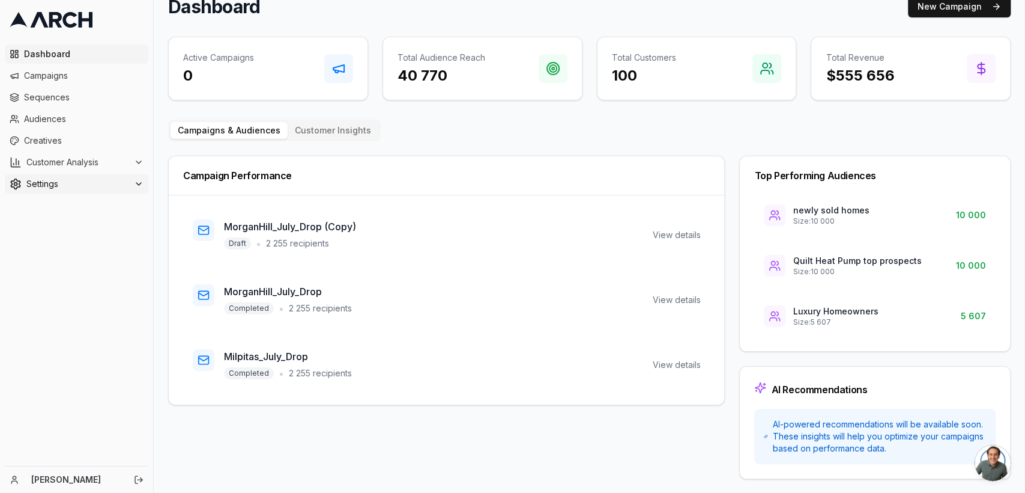
click at [143, 187] on icon at bounding box center [139, 184] width 10 height 10
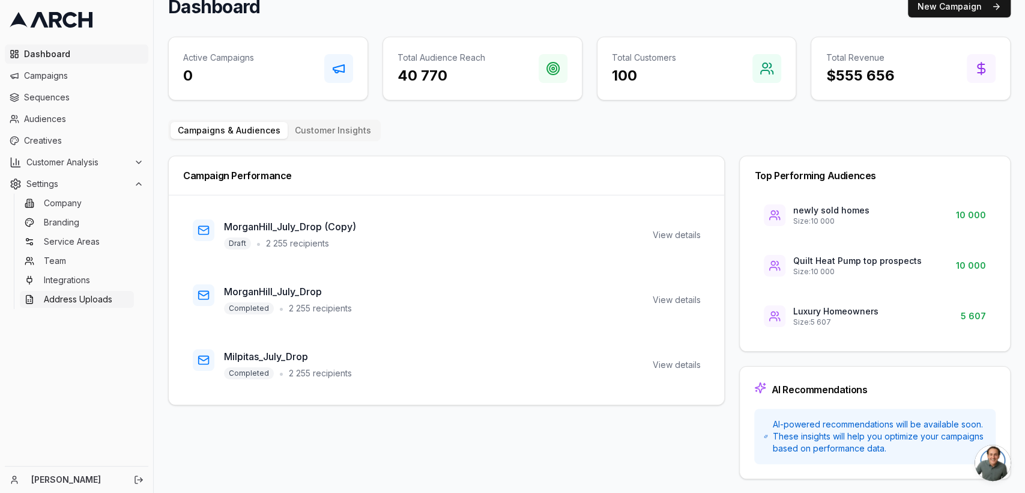
click at [58, 296] on span "Address Uploads" at bounding box center [78, 299] width 68 height 12
